Goal: Task Accomplishment & Management: Manage account settings

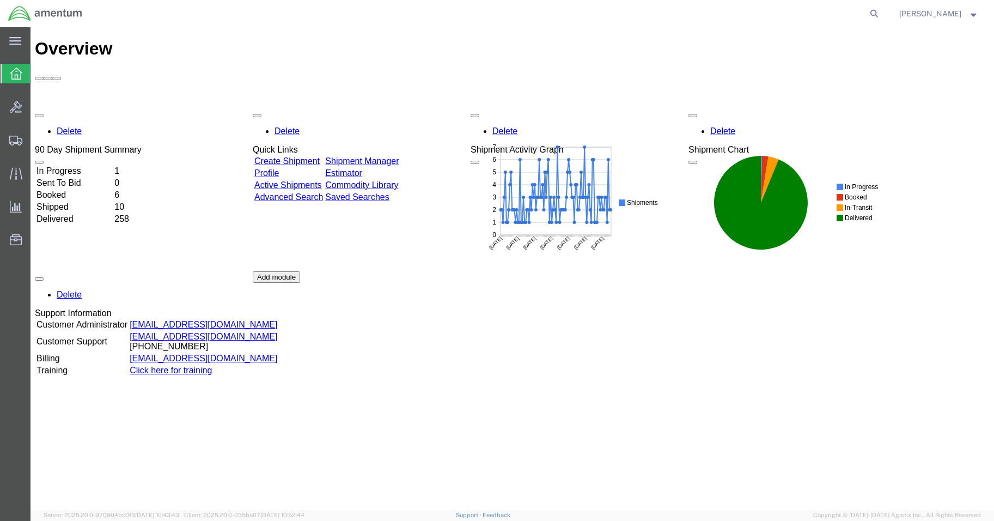
click at [94, 166] on td "In Progress" at bounding box center [74, 171] width 77 height 11
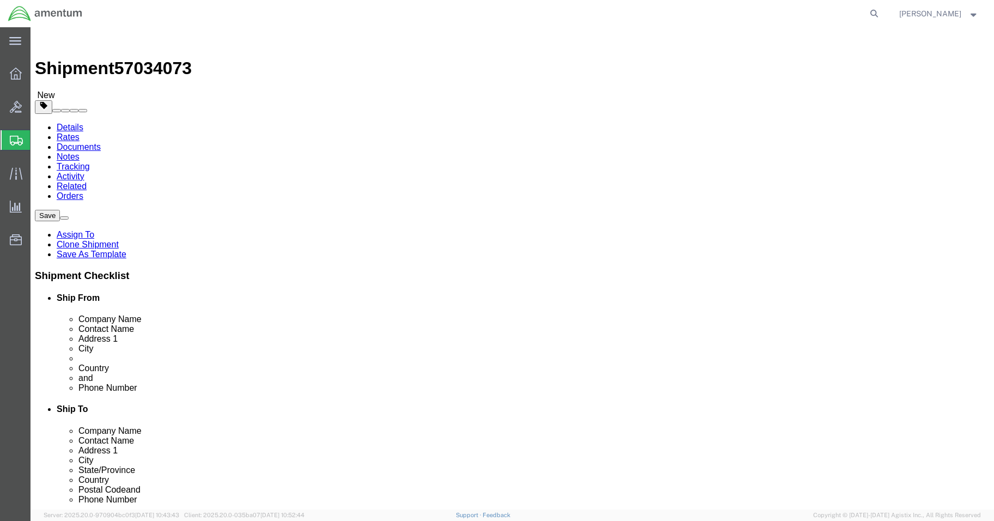
select select "42677"
select select
click input "text"
type input "[PERSON_NAME]"
click p "- PRIME INDUSTRIES - ([PERSON_NAME]) [STREET_ADDRESS]"
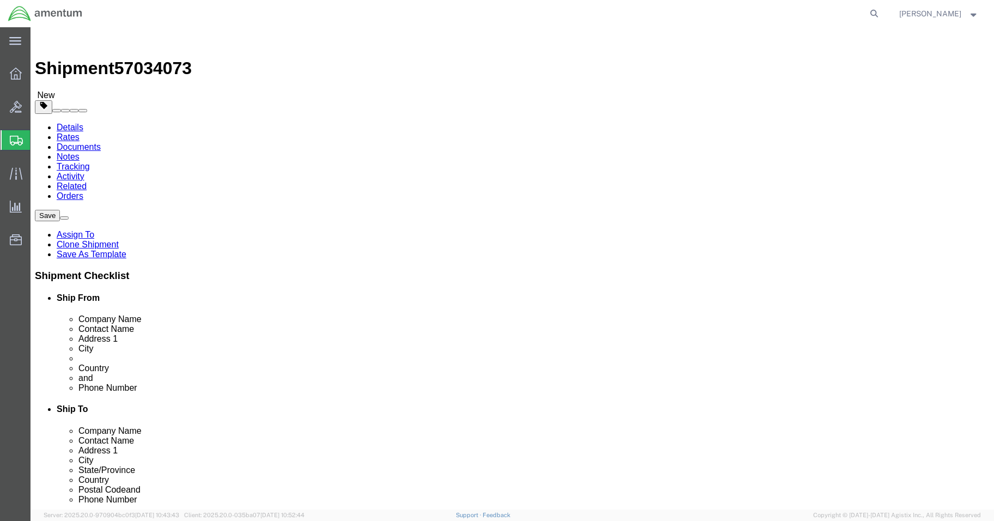
type input "[PHONE_NUMBER]"
select select "GA"
type input "[PERSON_NAME]"
click div "ADDITIONAL INFORMATION"
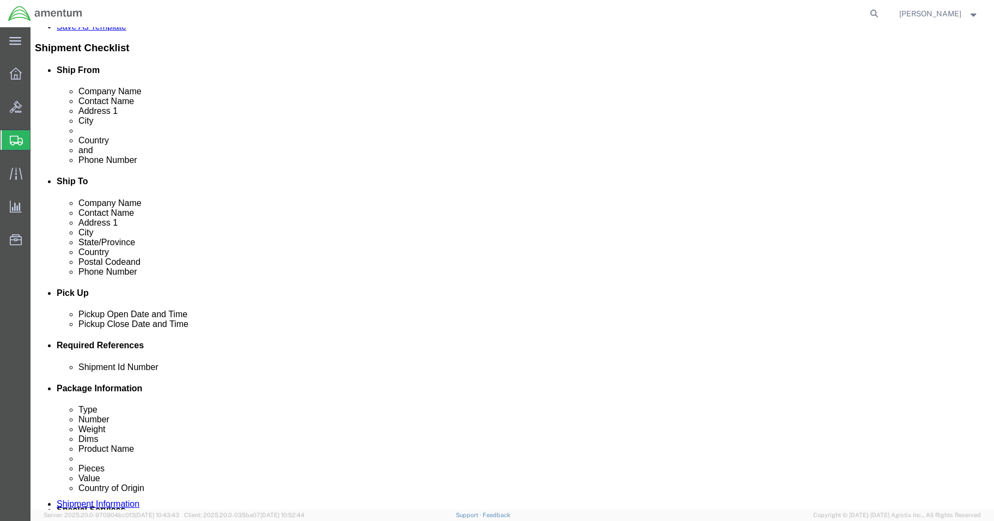
scroll to position [490, 0]
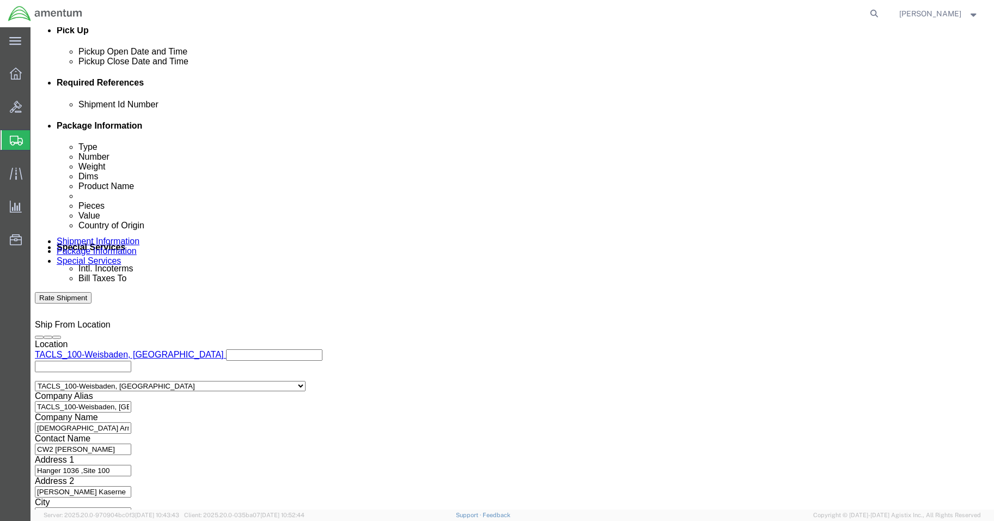
click button "Continue"
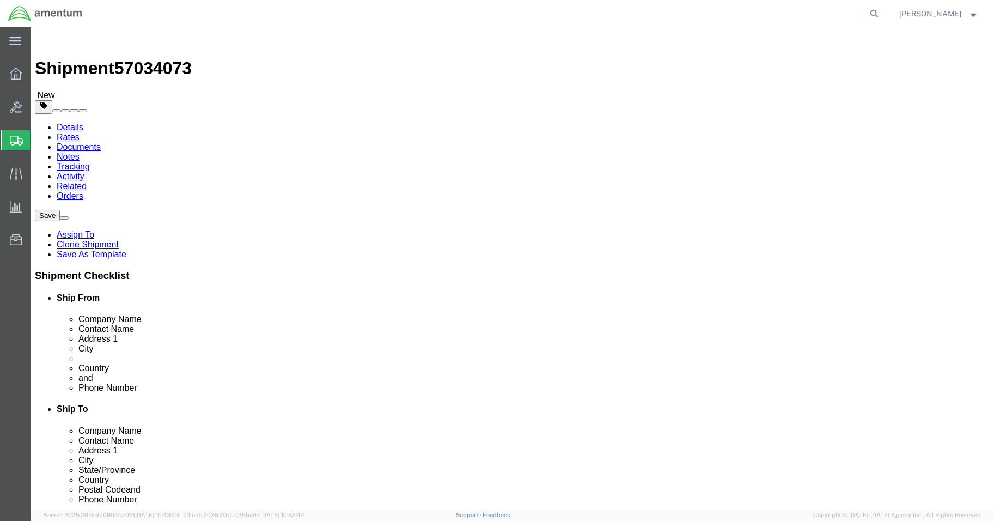
click button "Continue"
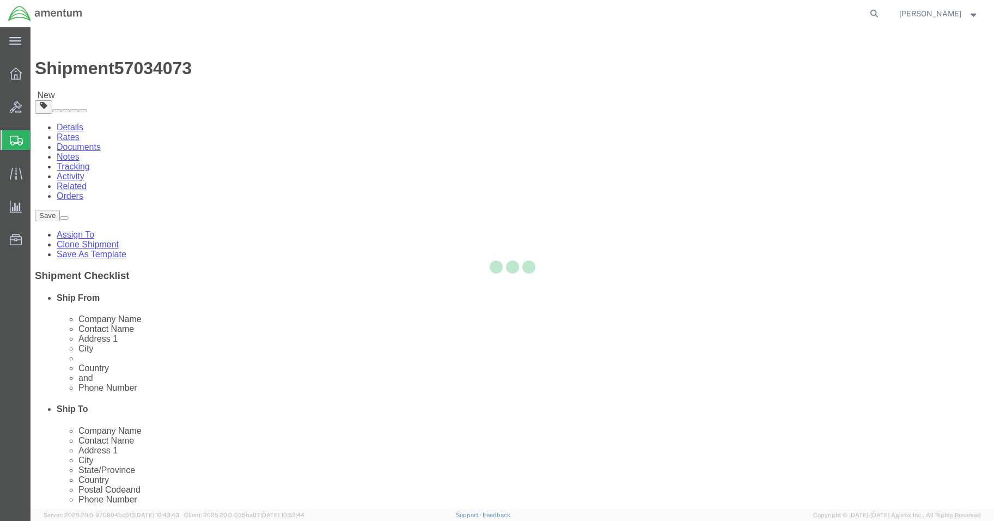
select select
select select "DEPARTMENT"
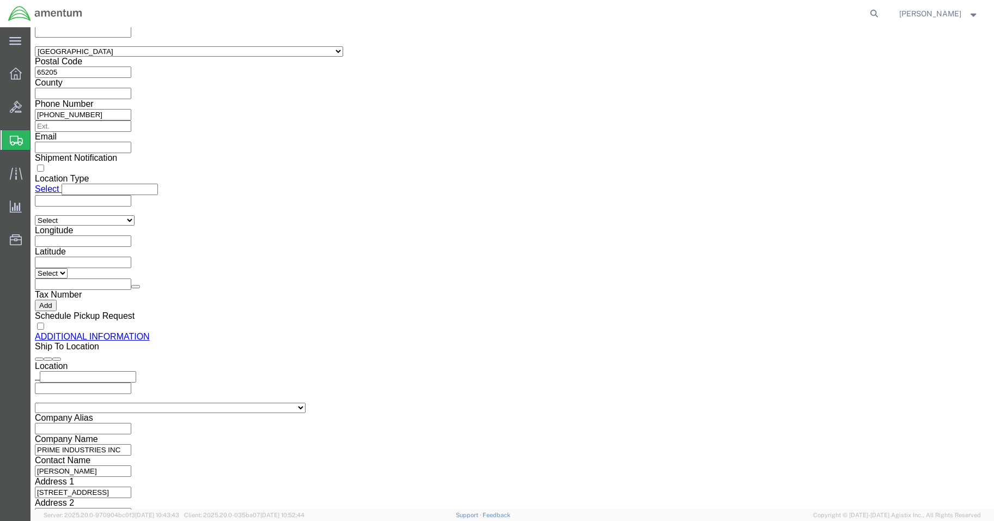
scroll to position [1357, 0]
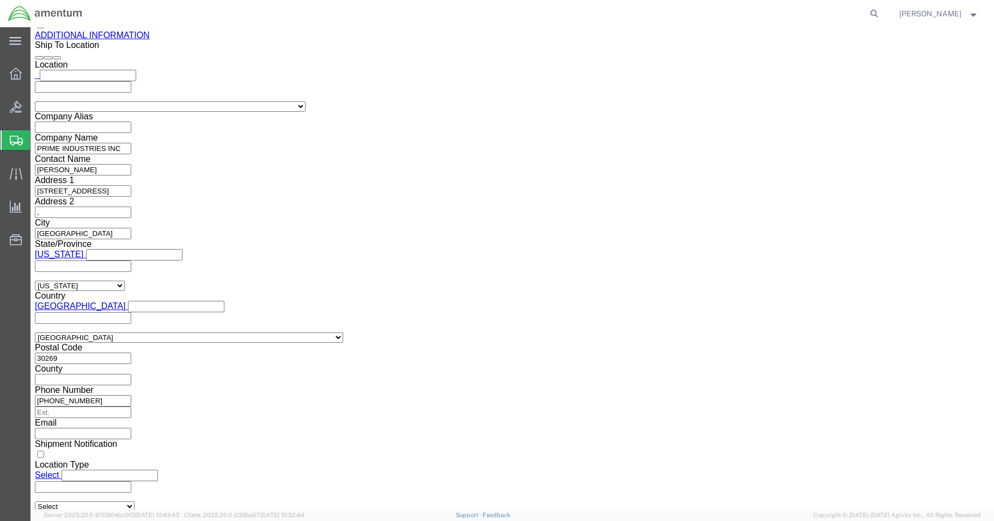
click button "Rate Shipment"
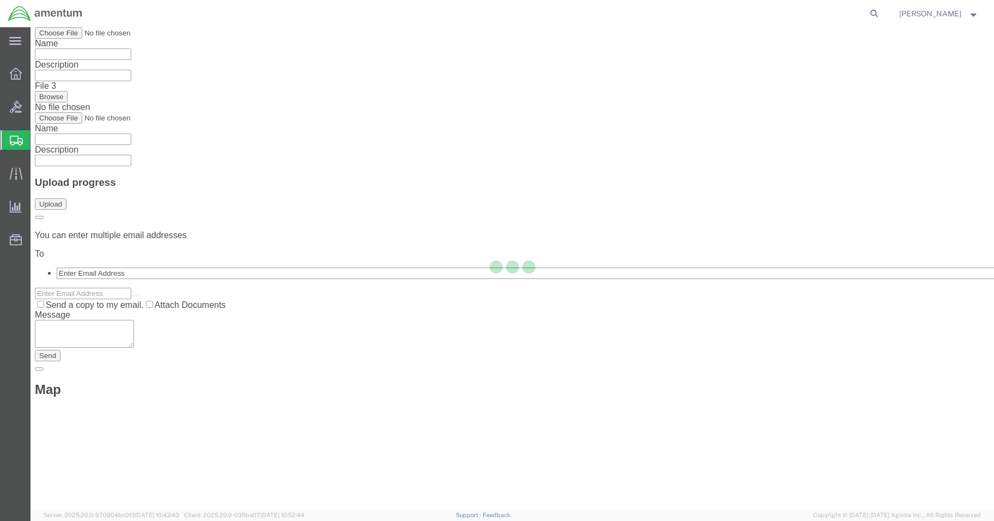
scroll to position [0, 0]
